Goal: Use online tool/utility: Utilize a website feature to perform a specific function

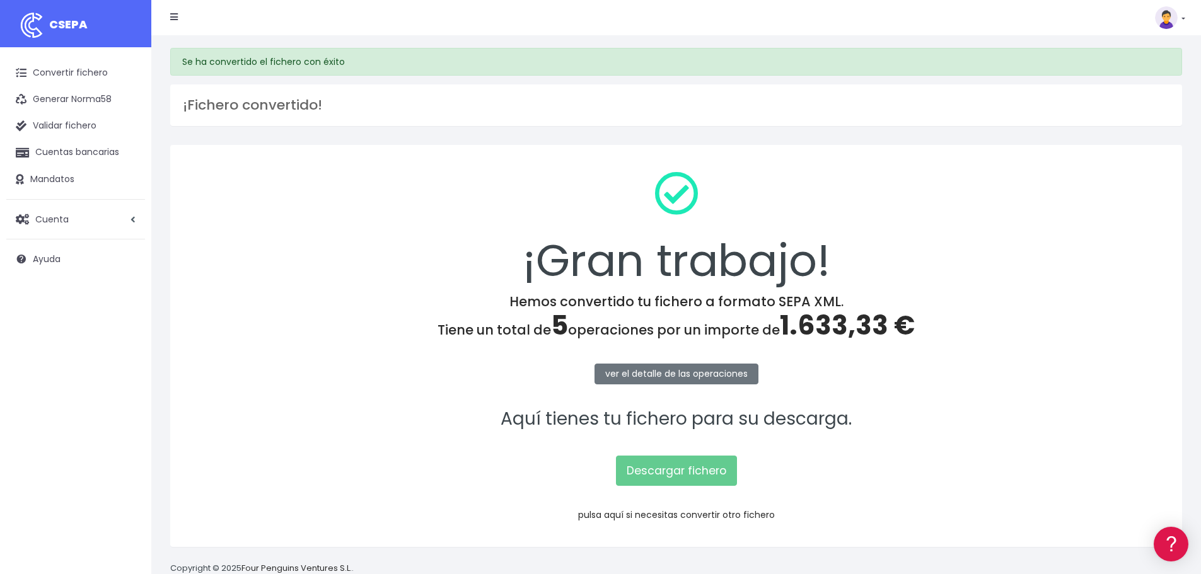
click at [612, 516] on link "pulsa aquí si necesitas convertir otro fichero" at bounding box center [676, 515] width 197 height 13
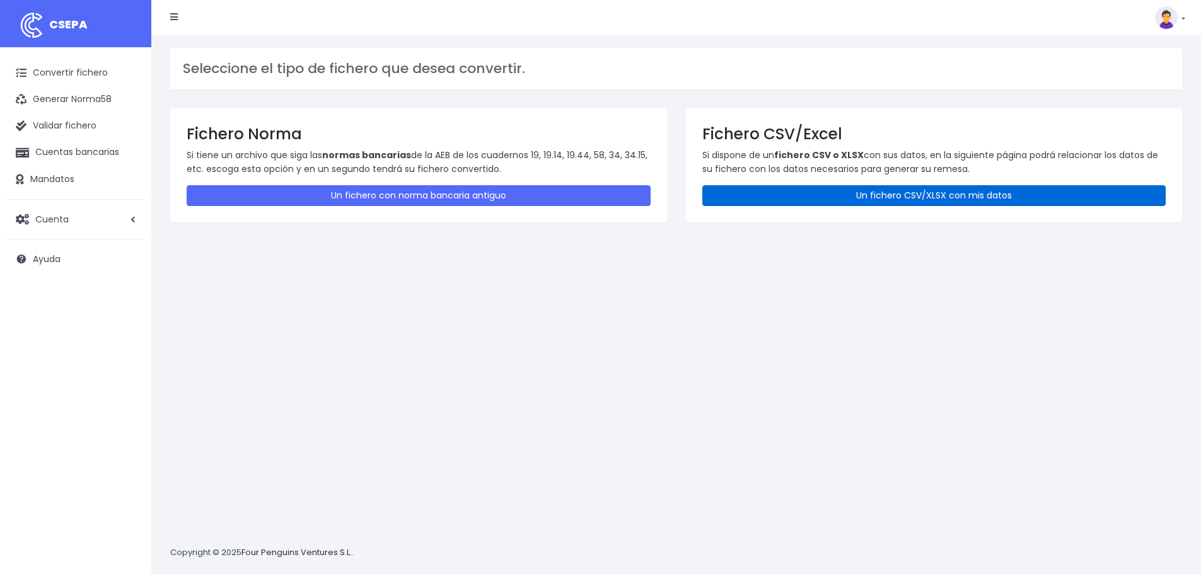
click at [830, 195] on link "Un fichero CSV/XLSX con mis datos" at bounding box center [934, 195] width 464 height 21
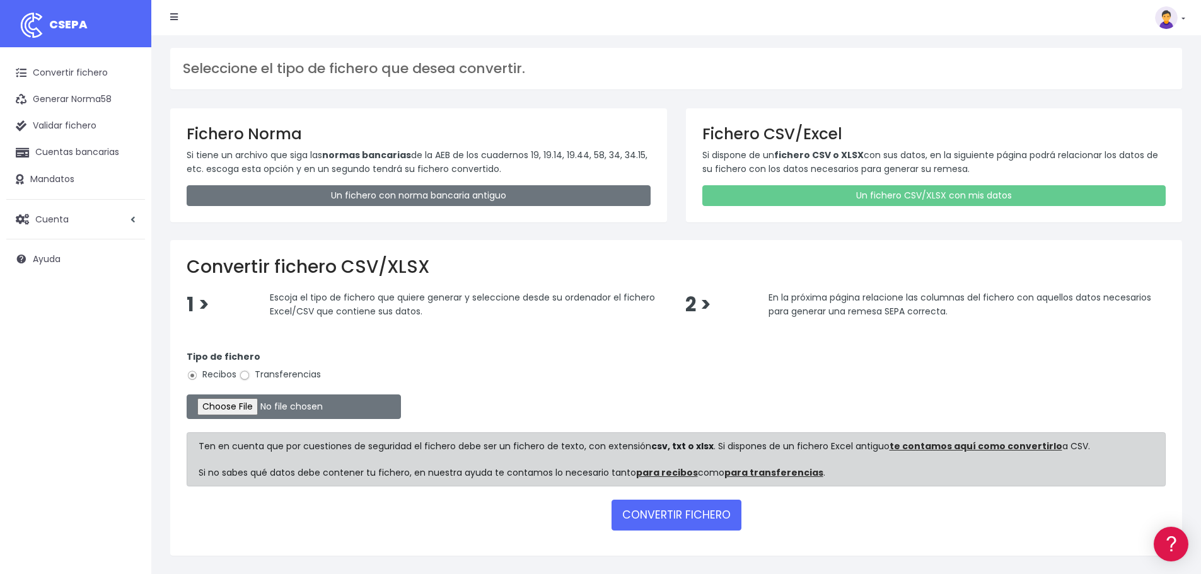
click at [247, 375] on input "Transferencias" at bounding box center [244, 375] width 11 height 11
radio input "true"
click at [247, 410] on input "file" at bounding box center [294, 407] width 214 height 25
type input "C:\fakepath\Remesa Pagos Confort^M 25082025.xlsx"
click at [633, 513] on button "CONVERTIR FICHERO" at bounding box center [677, 515] width 130 height 30
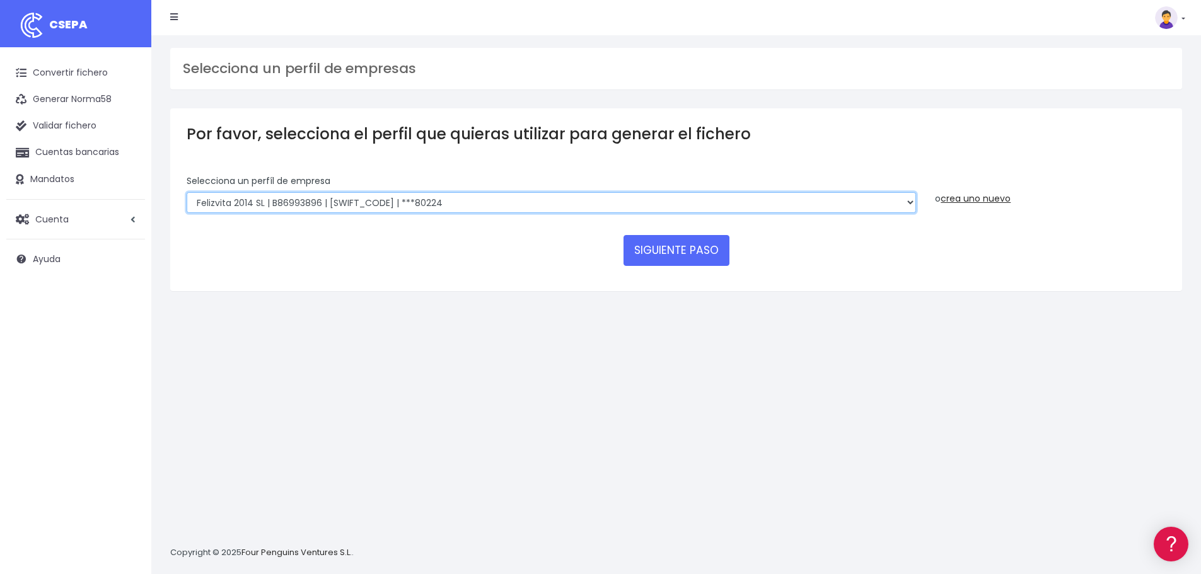
click at [463, 206] on select "Felizvita 2014 SL | B86993896 | CAIXESBBXXX | ***80224 Assisvita Asistencia S.L…" at bounding box center [551, 202] width 729 height 21
select select "1686"
click at [187, 192] on select "Felizvita 2014 SL | B86993896 | CAIXESBBXXX | ***80224 Assisvita Asistencia S.L…" at bounding box center [551, 202] width 729 height 21
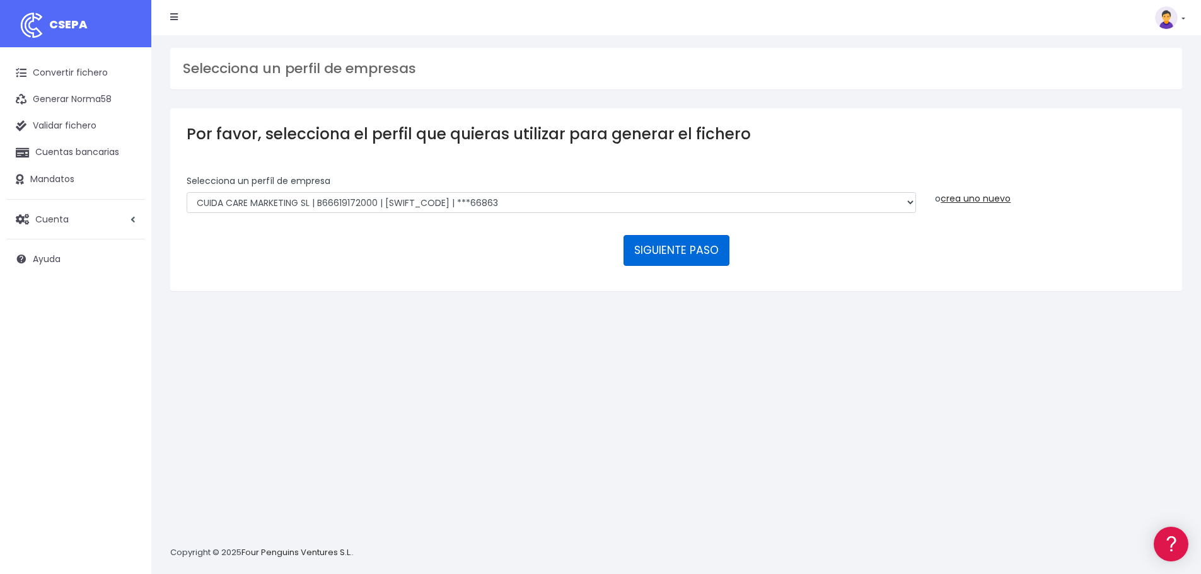
click at [663, 254] on button "SIGUIENTE PASO" at bounding box center [677, 250] width 106 height 30
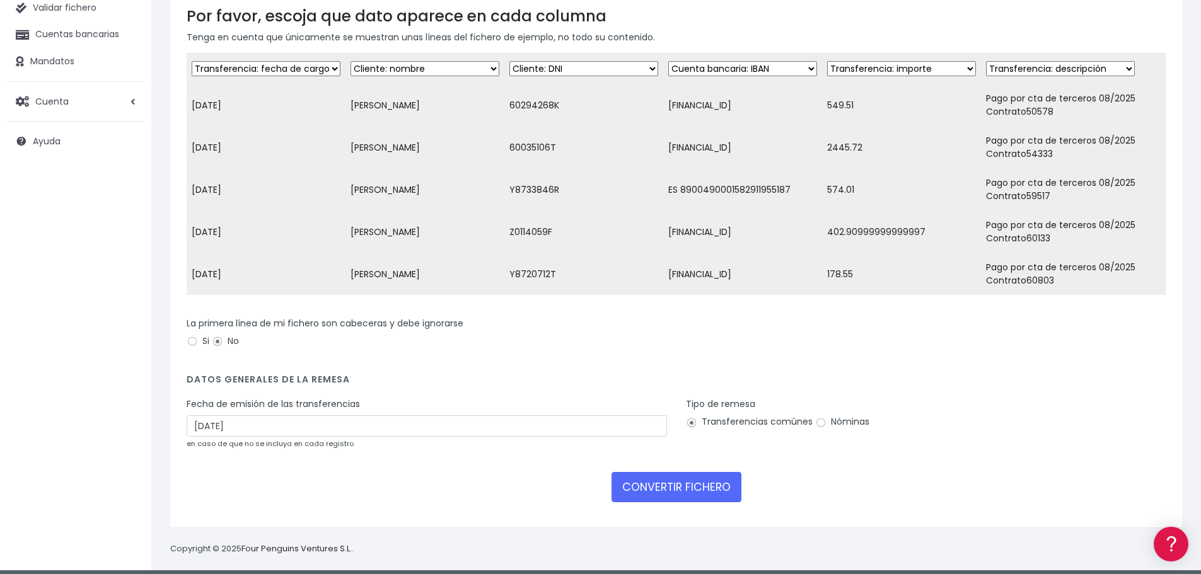
scroll to position [126, 0]
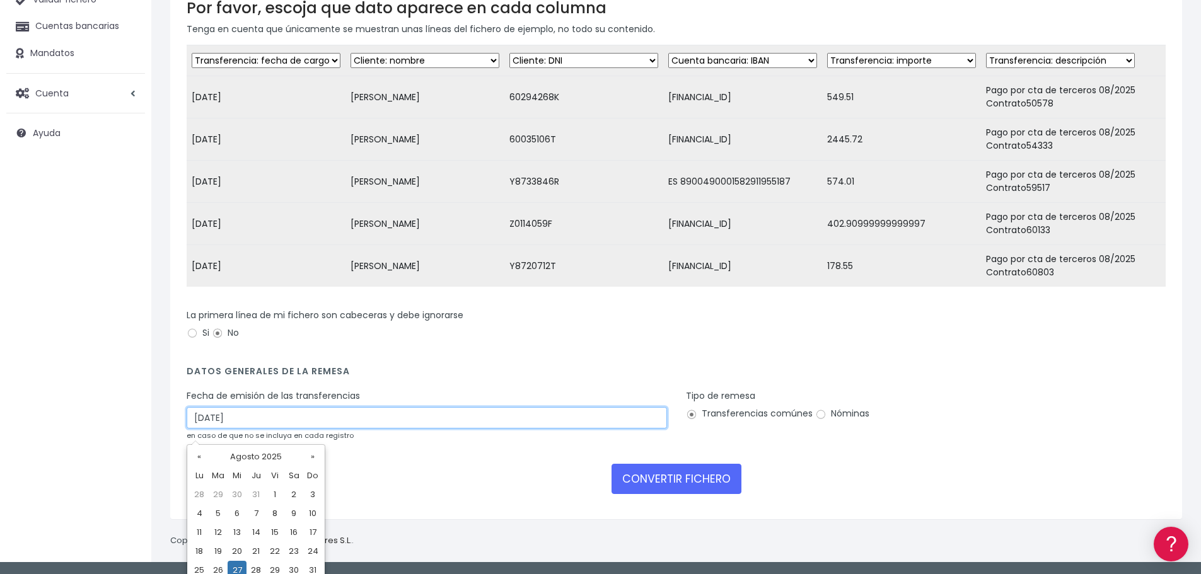
click at [305, 421] on input "27/08/2025" at bounding box center [427, 417] width 480 height 21
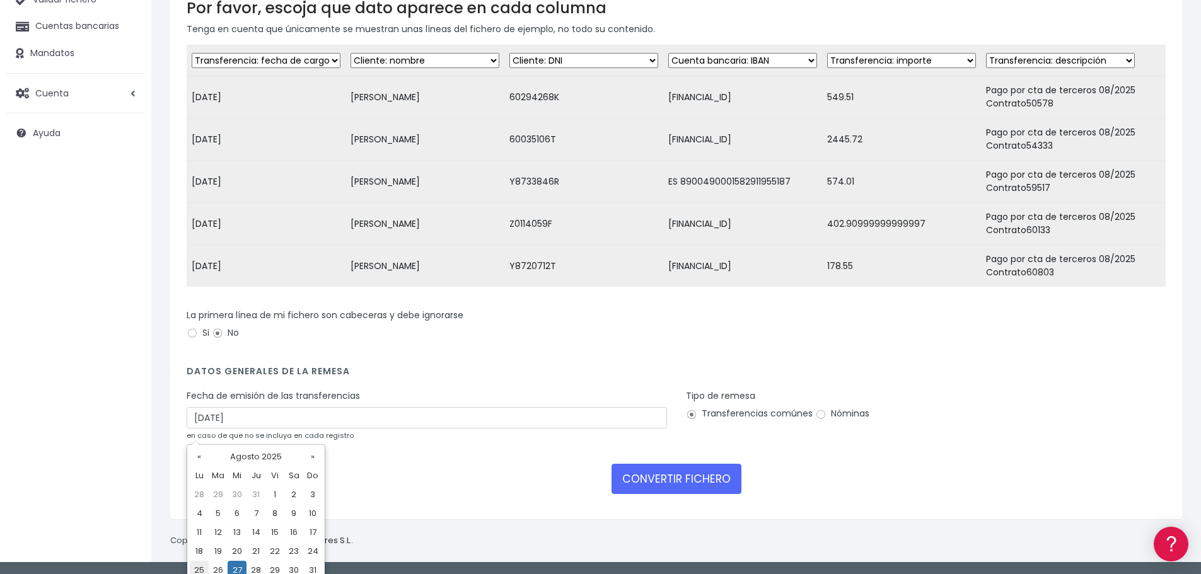
click at [195, 567] on td "25" at bounding box center [199, 570] width 19 height 19
type input "25/08/2025"
click at [820, 421] on input "Nóminas" at bounding box center [820, 414] width 11 height 11
radio input "true"
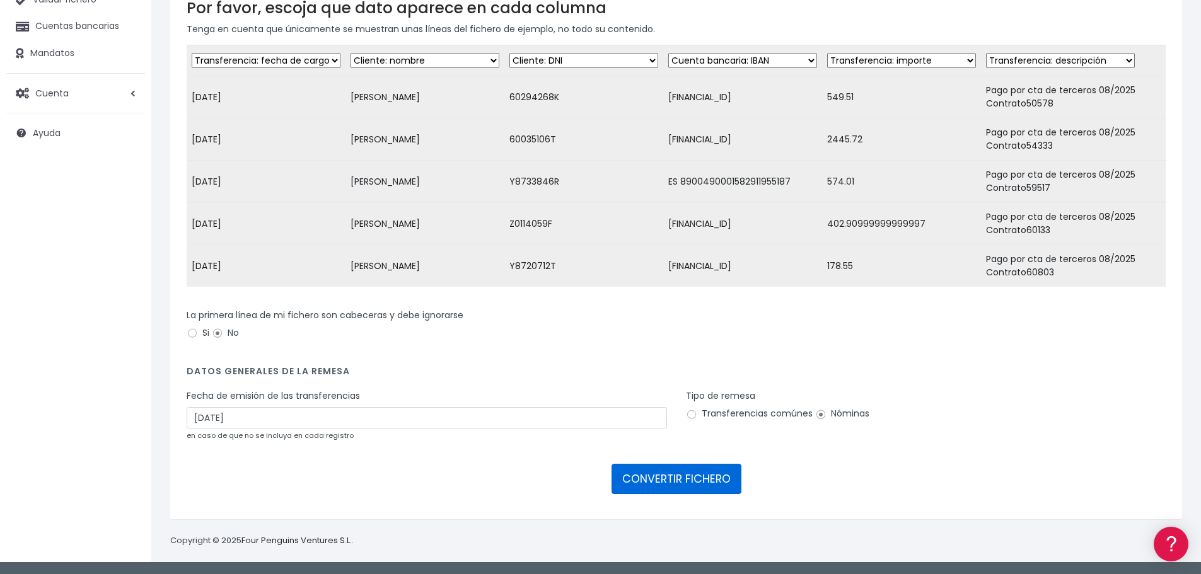
click at [703, 492] on button "CONVERTIR FICHERO" at bounding box center [677, 479] width 130 height 30
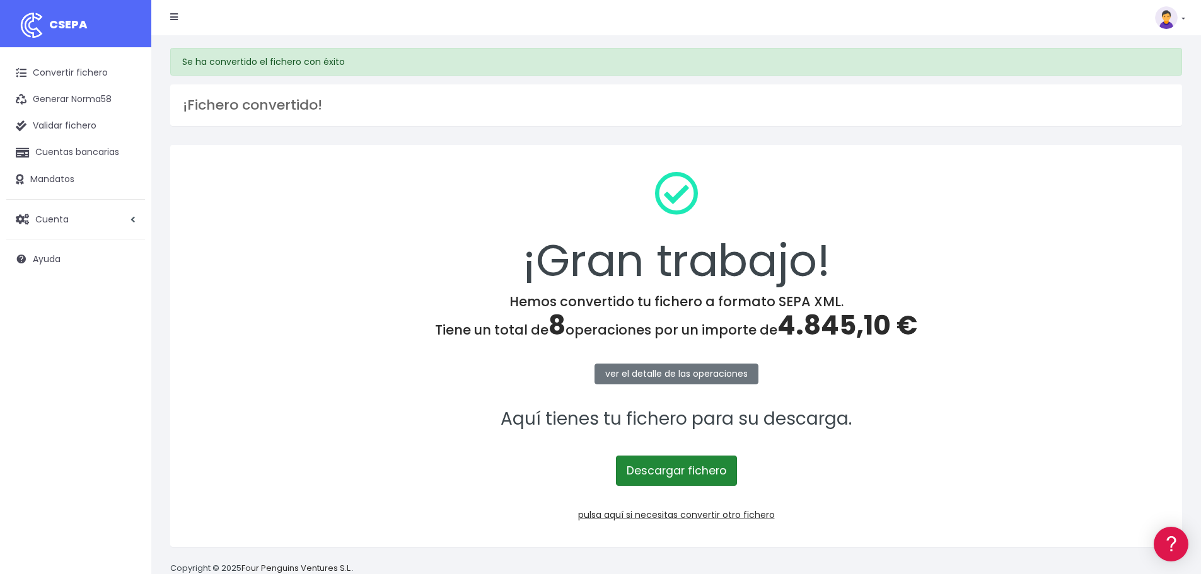
click at [662, 470] on link "Descargar fichero" at bounding box center [676, 471] width 121 height 30
